Goal: Check status: Check status

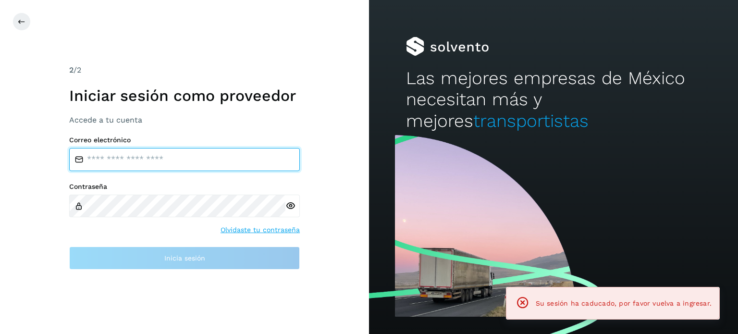
type input "**********"
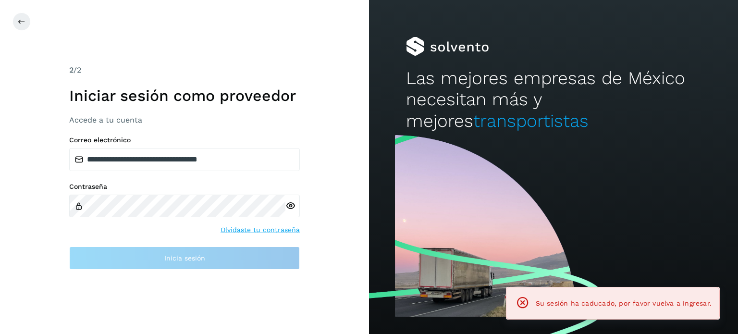
click at [289, 206] on icon at bounding box center [290, 206] width 10 height 10
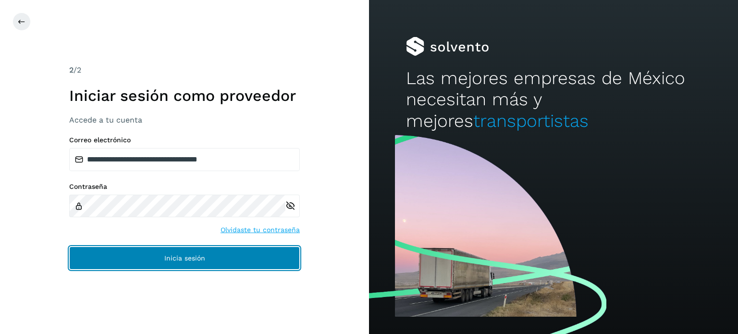
click at [193, 262] on button "Inicia sesión" at bounding box center [184, 257] width 231 height 23
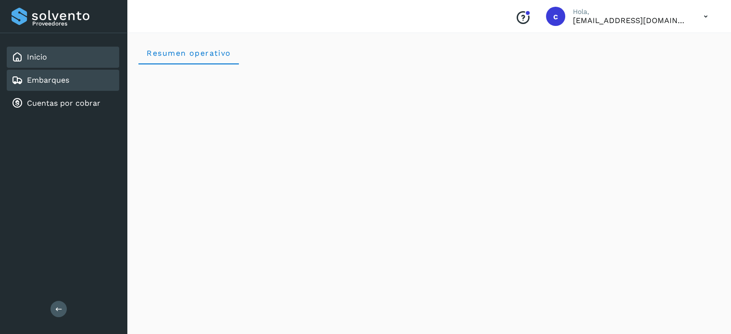
click at [81, 80] on div "Embarques" at bounding box center [63, 80] width 112 height 21
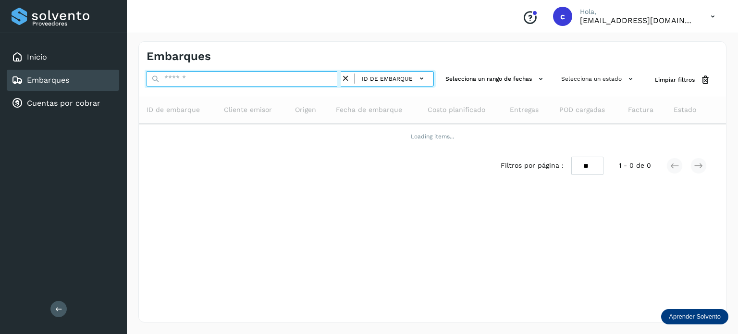
drag, startPoint x: 179, startPoint y: 80, endPoint x: 176, endPoint y: 71, distance: 9.6
click at [179, 80] on input "text" at bounding box center [244, 78] width 194 height 15
click at [170, 77] on input "text" at bounding box center [244, 78] width 194 height 15
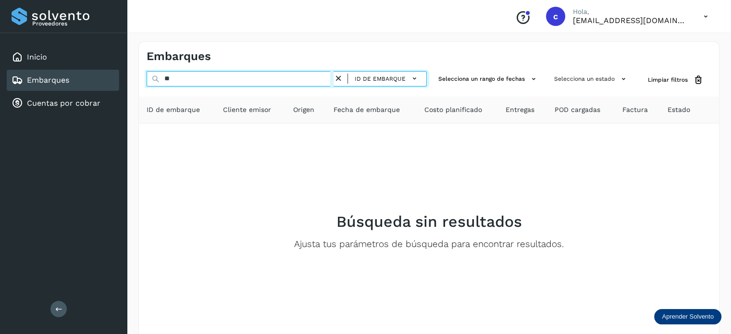
type input "*"
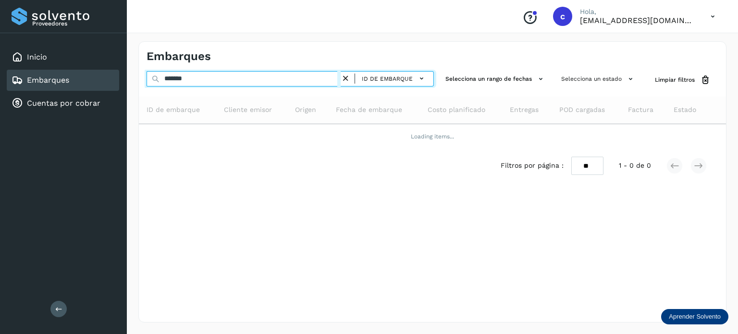
type input "********"
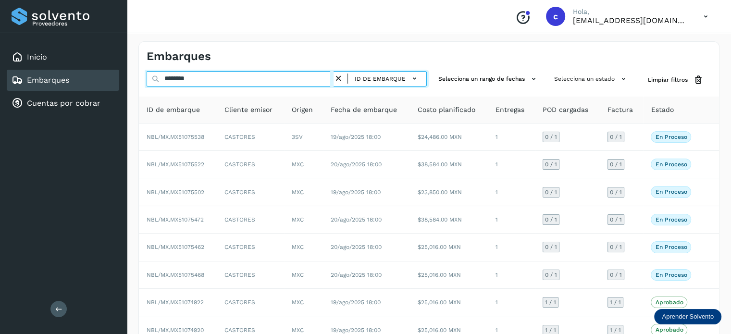
drag, startPoint x: 203, startPoint y: 80, endPoint x: 127, endPoint y: 84, distance: 76.5
click at [127, 84] on div "Embarques ******** ID de embarque Selecciona un rango de fechas Selecciona un e…" at bounding box center [429, 237] width 604 height 415
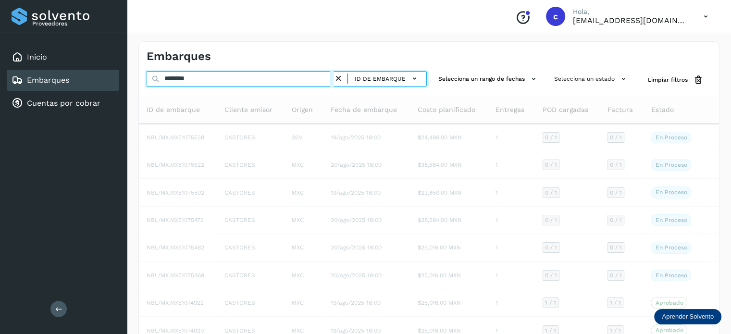
type input "********"
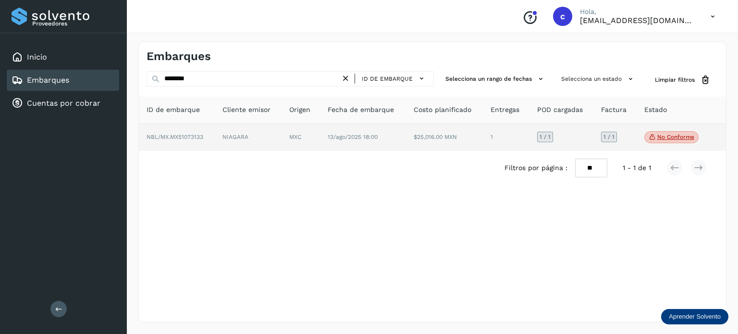
click at [406, 145] on td "13/ago/2025 18:00" at bounding box center [444, 137] width 77 height 28
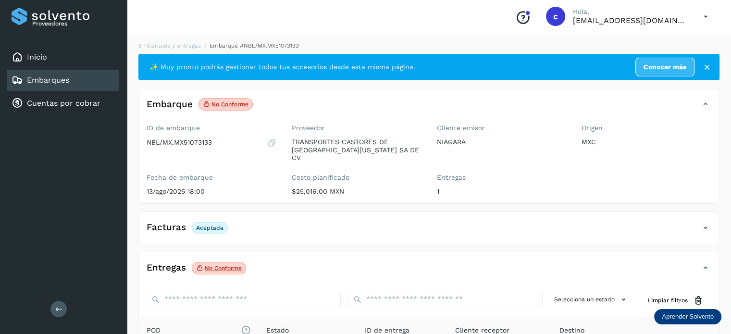
scroll to position [96, 0]
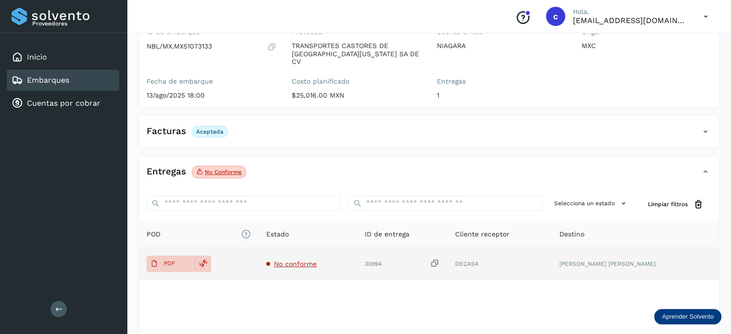
click at [317, 260] on span "No conforme" at bounding box center [295, 264] width 43 height 8
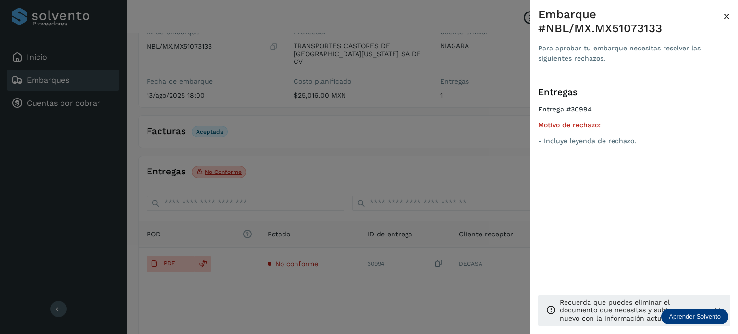
click at [330, 162] on div at bounding box center [369, 167] width 738 height 334
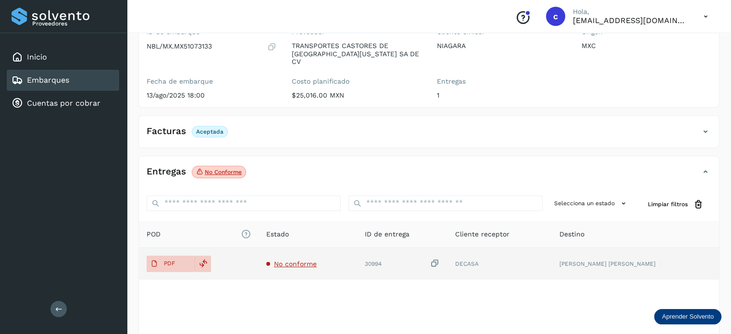
click at [317, 260] on span "No conforme" at bounding box center [295, 264] width 43 height 8
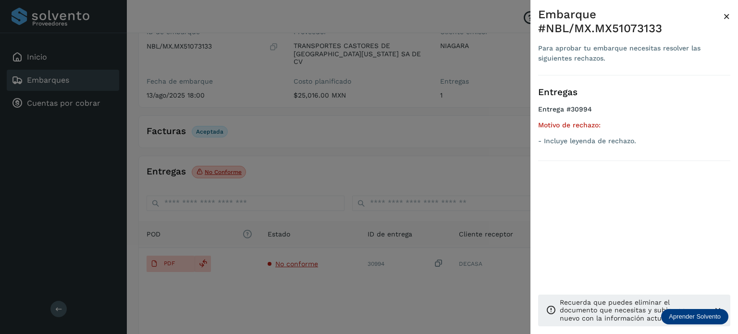
drag, startPoint x: 243, startPoint y: 323, endPoint x: 209, endPoint y: 300, distance: 41.0
click at [238, 320] on div at bounding box center [369, 167] width 738 height 334
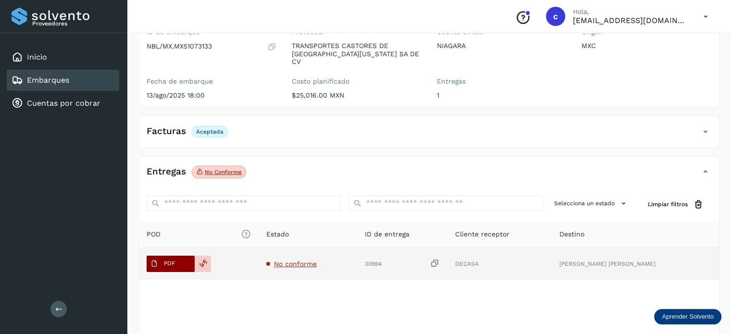
click at [173, 259] on span "PDF" at bounding box center [163, 263] width 32 height 15
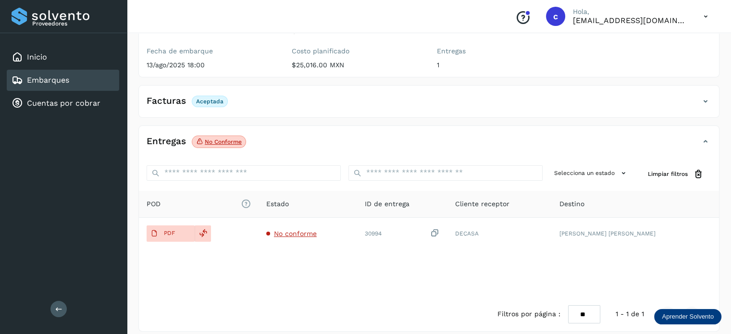
scroll to position [127, 0]
